Goal: Task Accomplishment & Management: Manage account settings

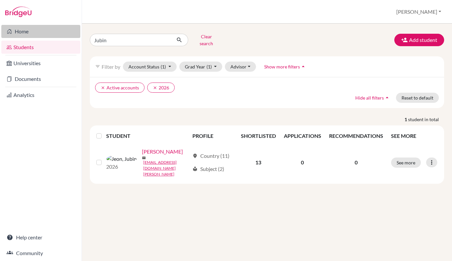
click at [38, 32] on link "Home" at bounding box center [40, 31] width 79 height 13
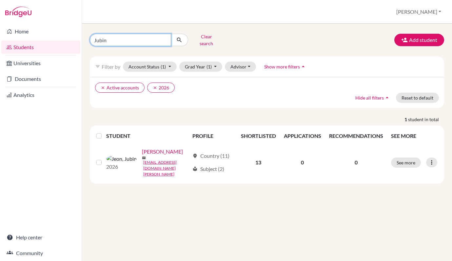
drag, startPoint x: 114, startPoint y: 34, endPoint x: 95, endPoint y: 35, distance: 19.4
click at [95, 35] on input "Jubin" at bounding box center [130, 40] width 81 height 12
drag, startPoint x: 109, startPoint y: 39, endPoint x: 88, endPoint y: 37, distance: 20.4
click at [88, 37] on div "Jubin Clear search" at bounding box center [145, 39] width 121 height 17
type input "[PERSON_NAME]"
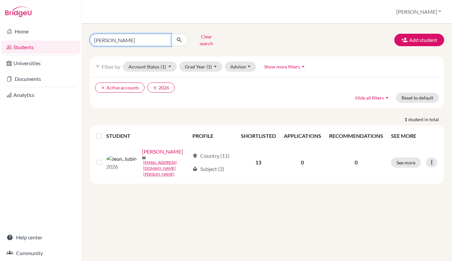
click button "submit" at bounding box center [179, 40] width 17 height 12
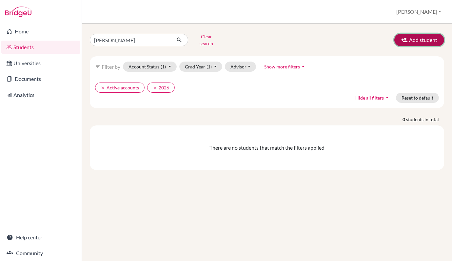
click at [412, 39] on button "Add student" at bounding box center [420, 40] width 50 height 12
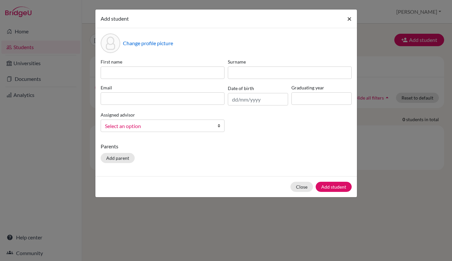
click at [350, 17] on span "×" at bounding box center [349, 19] width 5 height 10
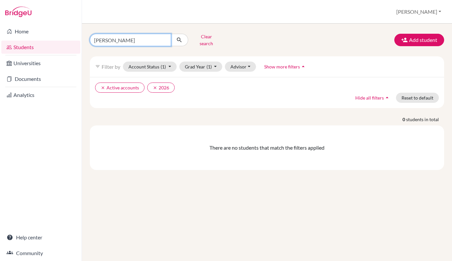
click at [111, 38] on input "Henry" at bounding box center [130, 40] width 81 height 12
click at [105, 38] on input "Henry" at bounding box center [130, 40] width 81 height 12
drag, startPoint x: 129, startPoint y: 35, endPoint x: 85, endPoint y: 34, distance: 44.0
click at [85, 34] on div "Henrry Clear search" at bounding box center [145, 39] width 121 height 17
type input "Henri"
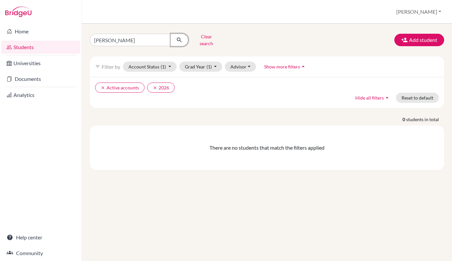
click at [180, 37] on icon "submit" at bounding box center [179, 40] width 7 height 7
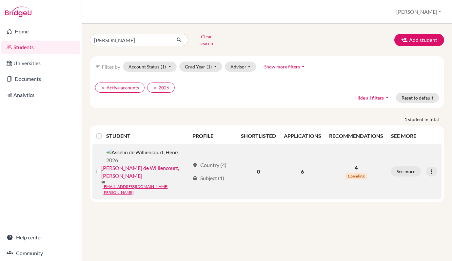
click at [154, 164] on link "Asselin de Williencourt, Henri" at bounding box center [145, 172] width 88 height 16
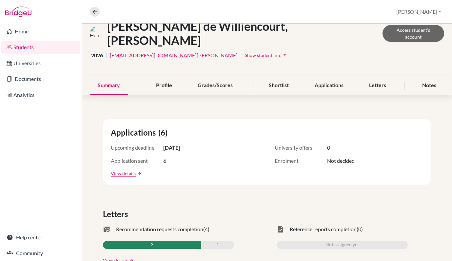
scroll to position [42, 0]
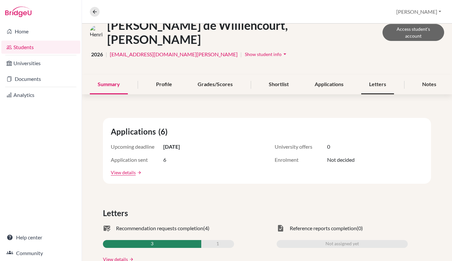
click at [378, 75] on div "Letters" at bounding box center [377, 84] width 33 height 19
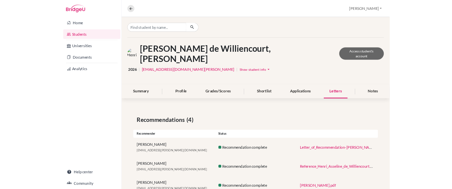
scroll to position [36, 0]
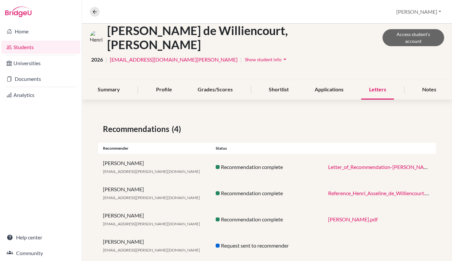
click at [339, 216] on link "Henri_Asselin_de_Williencourt.pdf" at bounding box center [353, 219] width 50 height 6
click at [350, 164] on link "Letter_of_Recommendation-Henri_Asselin_de_Williencourt.pdf" at bounding box center [385, 167] width 114 height 6
click at [374, 190] on link "Reference_Henri_Asseline_de_Williencourt.pdf" at bounding box center [380, 193] width 105 height 6
